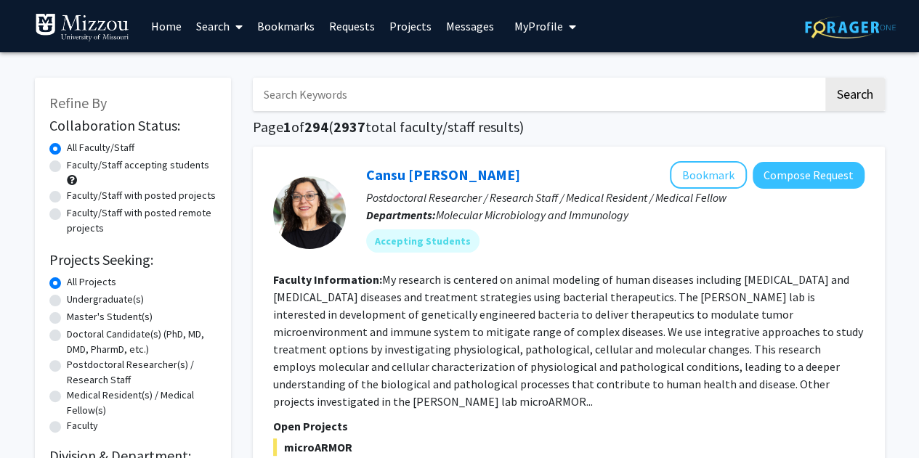
click at [67, 298] on label "Undergraduate(s)" at bounding box center [105, 299] width 77 height 15
click at [67, 298] on input "Undergraduate(s)" at bounding box center [71, 296] width 9 height 9
radio input "true"
click at [67, 169] on label "Faculty/Staff accepting students" at bounding box center [138, 165] width 142 height 15
click at [67, 167] on input "Faculty/Staff accepting students" at bounding box center [71, 162] width 9 height 9
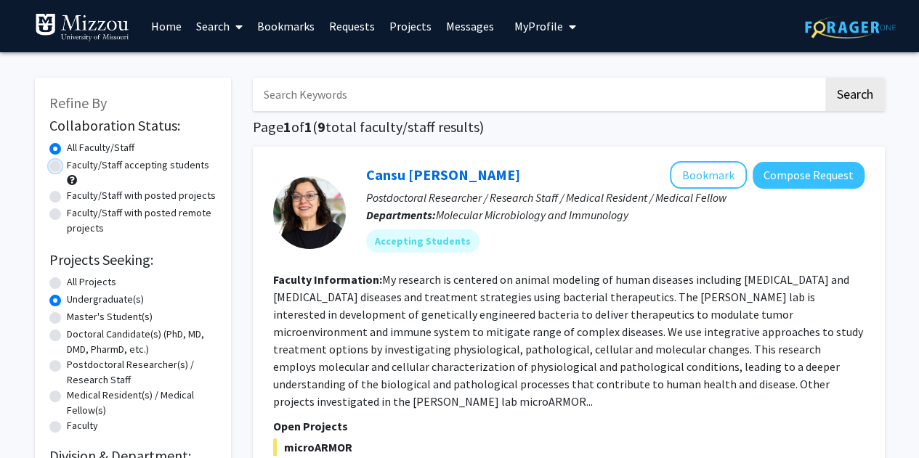
radio input "true"
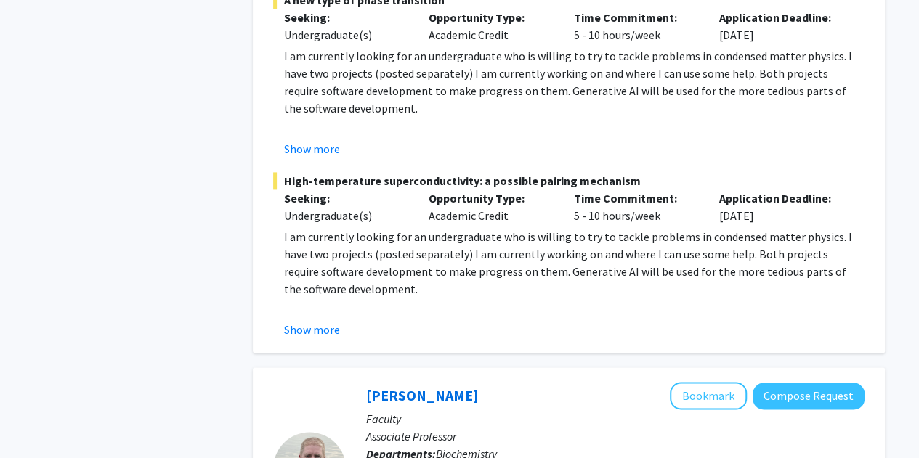
scroll to position [971, 0]
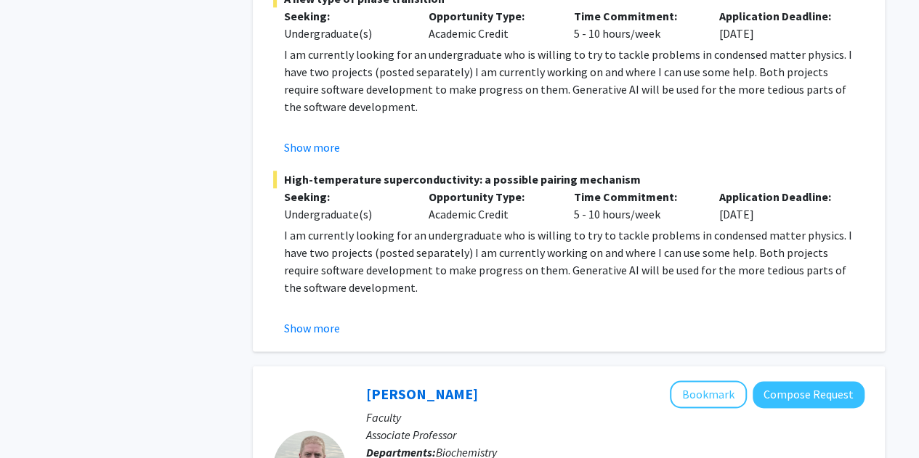
click at [306, 315] on fg-read-more "I am currently looking for an undergraduate who is willing to try to tackle pro…" at bounding box center [568, 282] width 591 height 110
click at [310, 330] on button "Show more" at bounding box center [312, 328] width 56 height 17
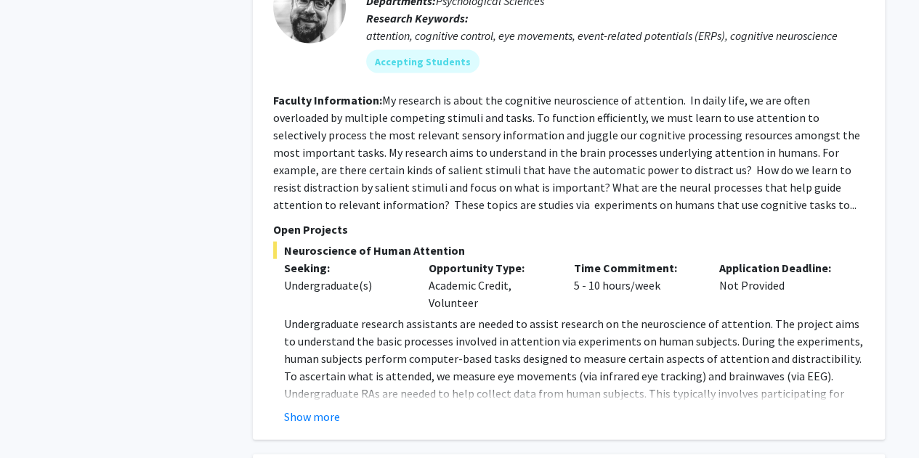
scroll to position [4407, 0]
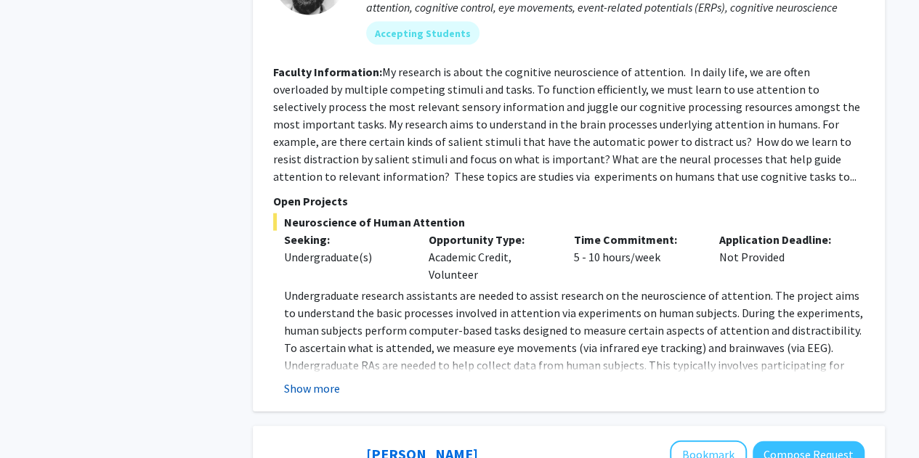
click at [310, 380] on button "Show more" at bounding box center [312, 388] width 56 height 17
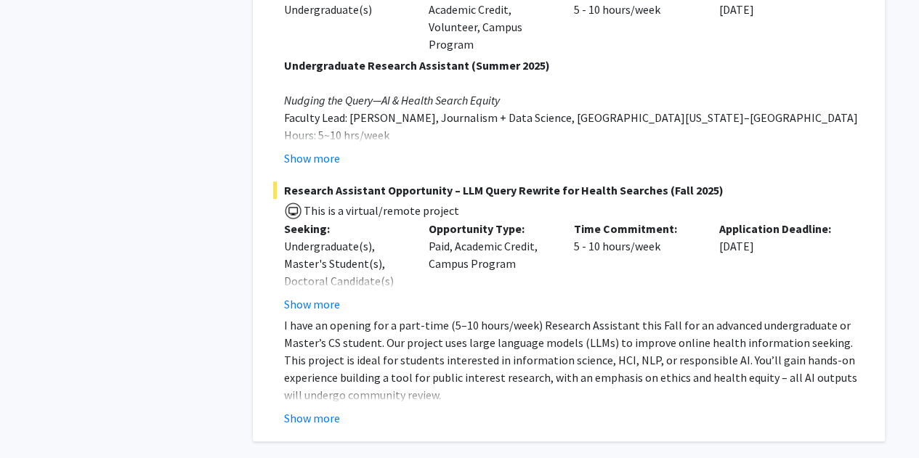
scroll to position [5826, 0]
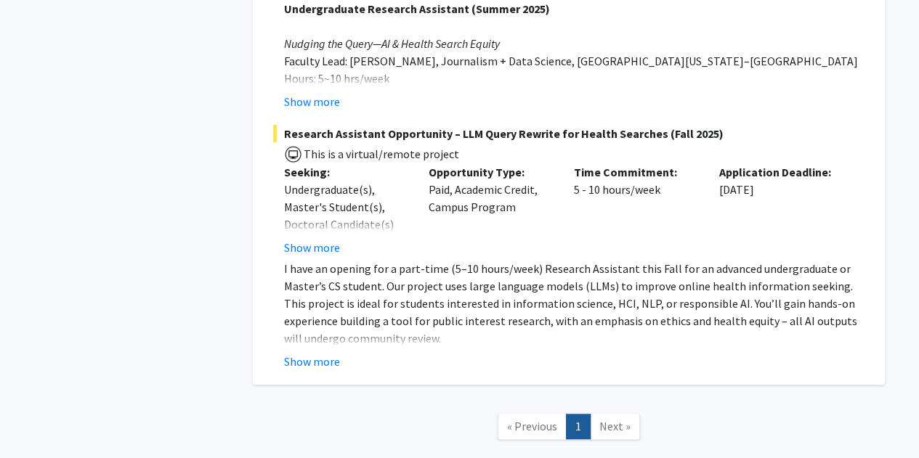
click at [612, 419] on span "Next »" at bounding box center [614, 426] width 31 height 15
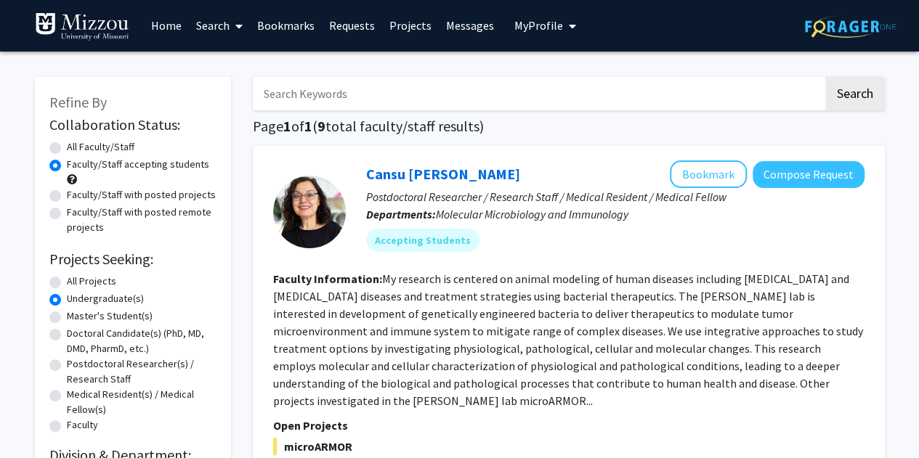
scroll to position [0, 0]
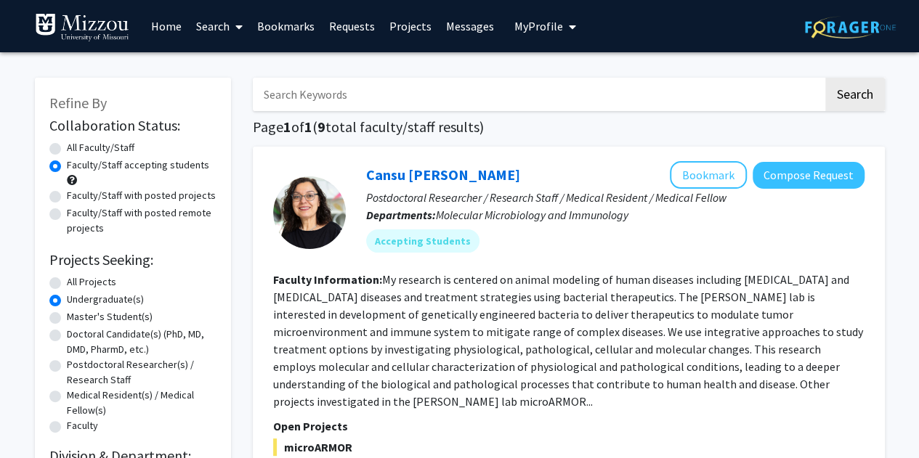
click at [545, 36] on button "My Profile" at bounding box center [545, 26] width 70 height 52
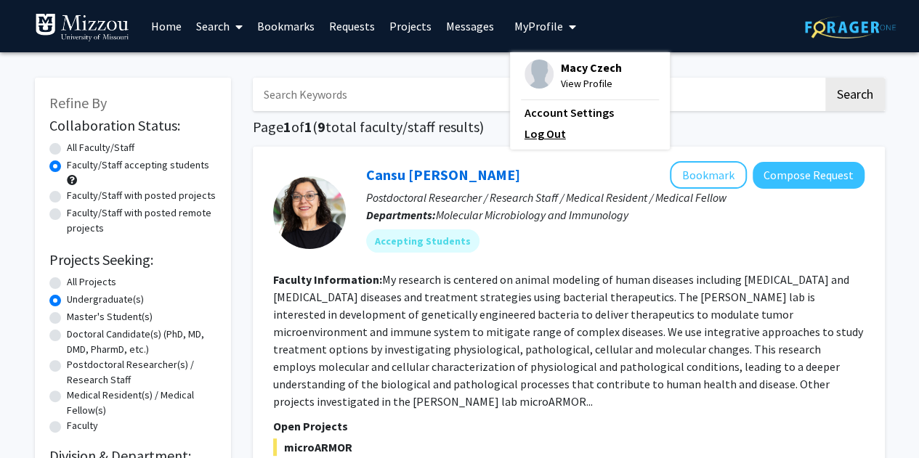
click at [553, 131] on link "Log Out" at bounding box center [589, 133] width 131 height 17
